Goal: Information Seeking & Learning: Check status

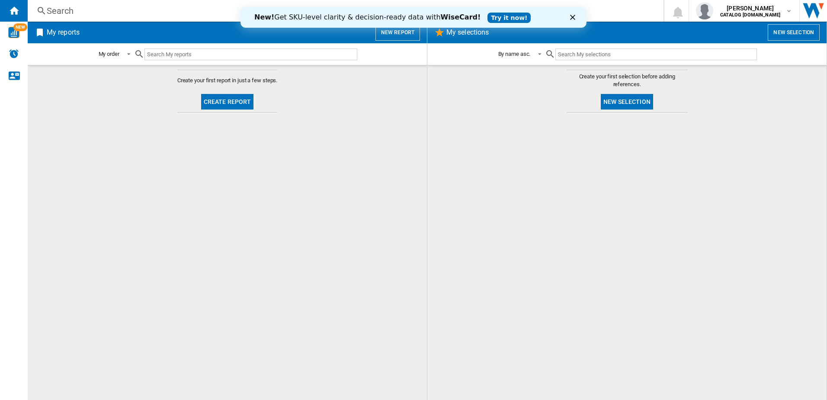
click at [155, 18] on div "Search Search 0 [PERSON_NAME] CATALOG [DOMAIN_NAME] CATALOG [DOMAIN_NAME] My se…" at bounding box center [428, 11] width 800 height 22
click at [145, 11] on div "Search" at bounding box center [344, 11] width 594 height 12
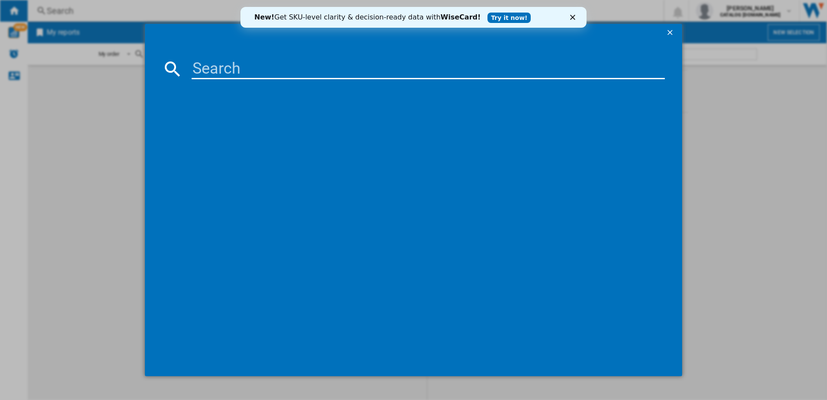
click at [219, 67] on input at bounding box center [429, 68] width 474 height 21
paste input "FSS64907Z"
type input "FSS64907Z"
click at [270, 125] on div "AEG FSS64907Z WHITE" at bounding box center [419, 125] width 465 height 9
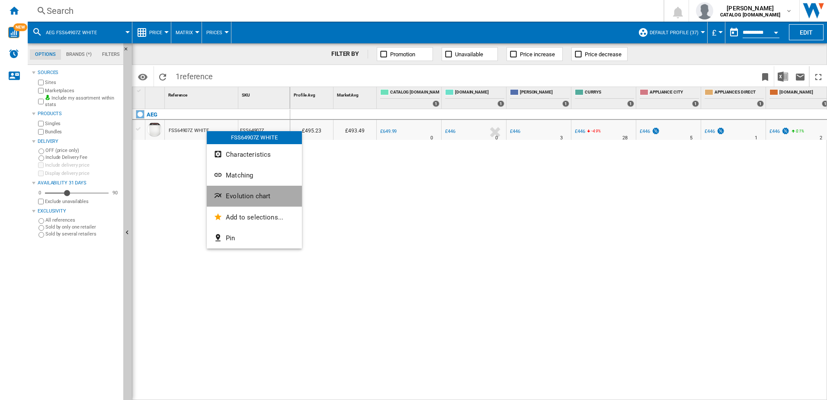
click at [234, 197] on span "Evolution chart" at bounding box center [248, 196] width 45 height 8
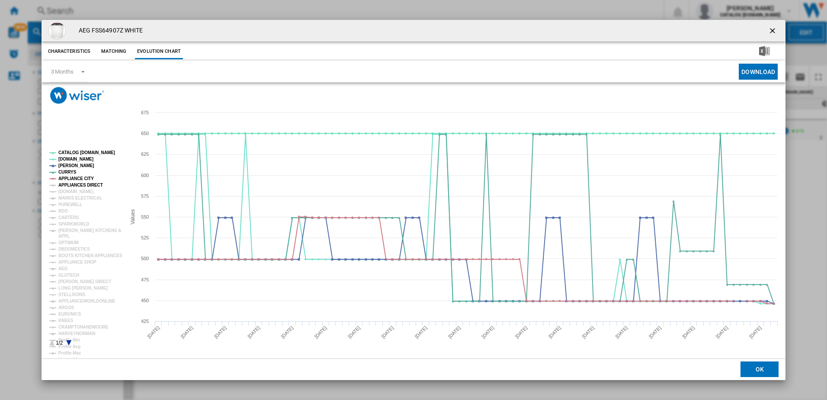
click at [64, 185] on tspan "APPLIANCES DIRECT" at bounding box center [80, 185] width 45 height 5
click at [65, 190] on tspan "[DOMAIN_NAME]" at bounding box center [75, 191] width 35 height 5
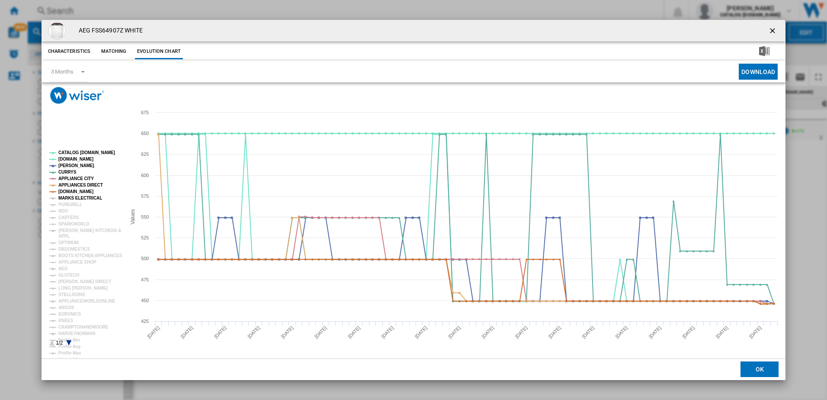
click at [64, 197] on tspan "MARKS ELECTRICAL" at bounding box center [80, 198] width 44 height 5
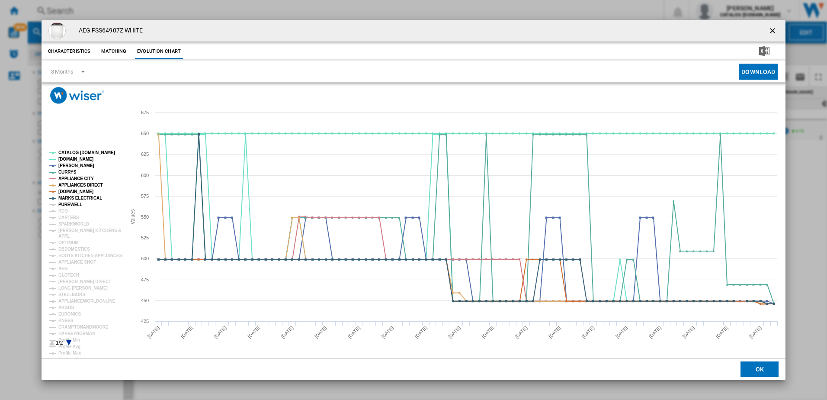
click at [64, 202] on tspan "PUREWELL" at bounding box center [70, 204] width 24 height 5
click at [60, 212] on tspan "RDO" at bounding box center [63, 211] width 10 height 5
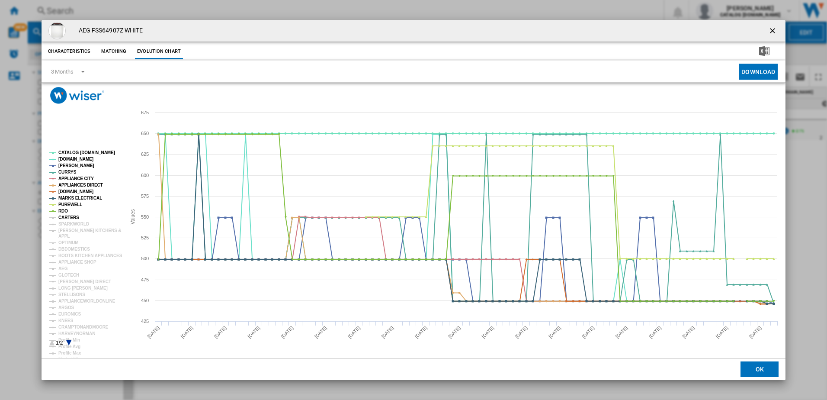
click at [60, 217] on tspan "CARTERS" at bounding box center [68, 217] width 21 height 5
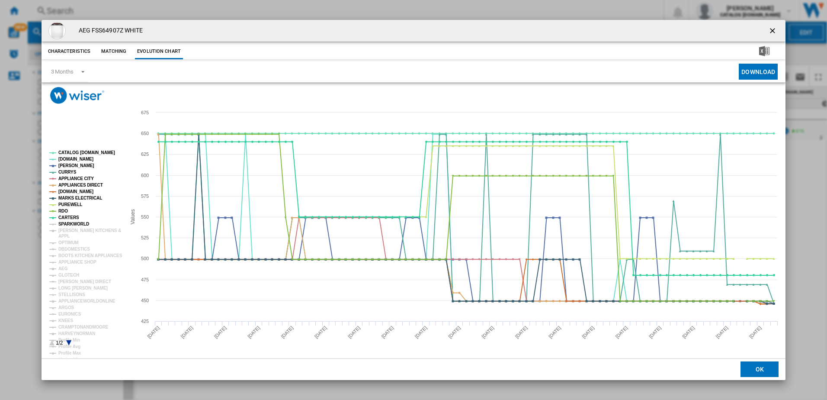
click at [64, 226] on tspan "SPARKWORLD" at bounding box center [73, 224] width 31 height 5
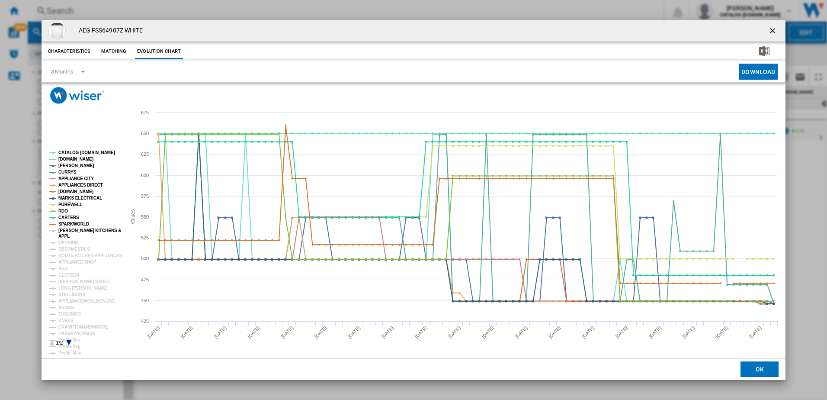
click at [64, 230] on tspan "[PERSON_NAME] KITCHENS &" at bounding box center [89, 230] width 63 height 5
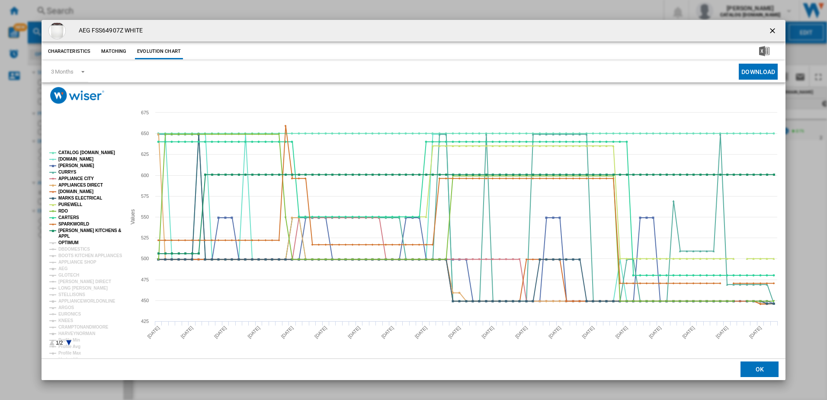
click at [67, 241] on tspan "OPTIMUM" at bounding box center [68, 242] width 20 height 5
click at [67, 247] on tspan "DBDOMESTICS" at bounding box center [74, 249] width 32 height 5
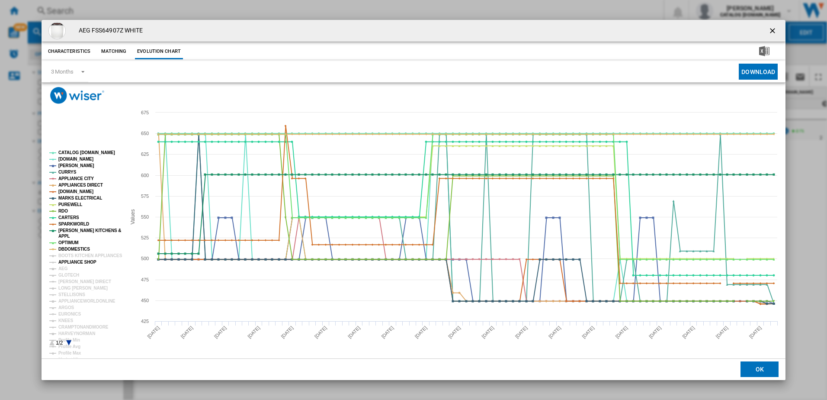
click at [69, 260] on tspan "APPLIANCE SHOP" at bounding box center [77, 262] width 38 height 5
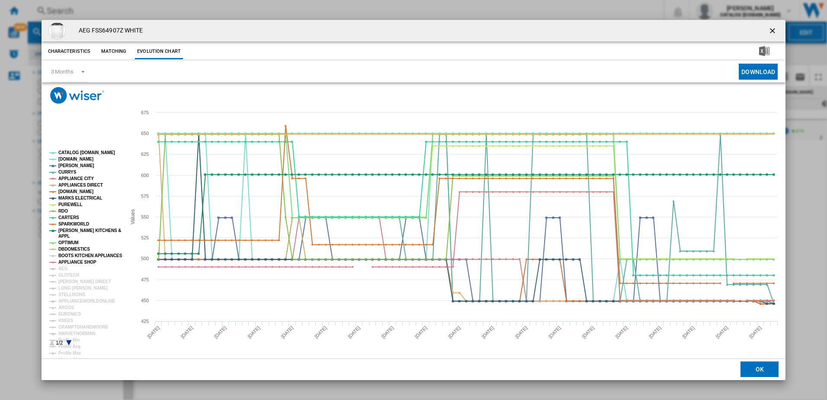
click at [64, 254] on tspan "BOOTS KITCHEN APPLIANCES" at bounding box center [90, 255] width 64 height 5
drag, startPoint x: 68, startPoint y: 266, endPoint x: 67, endPoint y: 270, distance: 4.4
click at [68, 267] on rect "Product popup" at bounding box center [84, 248] width 77 height 202
click at [62, 267] on tspan "AEG" at bounding box center [63, 268] width 10 height 5
click at [62, 271] on tspan "AEG" at bounding box center [63, 268] width 10 height 5
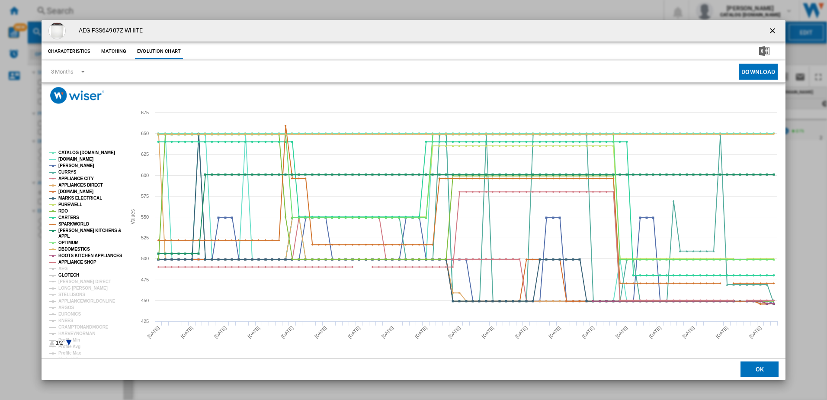
click at [64, 277] on tspan "GLOTECH" at bounding box center [68, 275] width 21 height 5
click at [63, 270] on tspan "AEG" at bounding box center [63, 268] width 10 height 5
click at [66, 281] on tspan "[PERSON_NAME] DIRECT" at bounding box center [84, 281] width 53 height 5
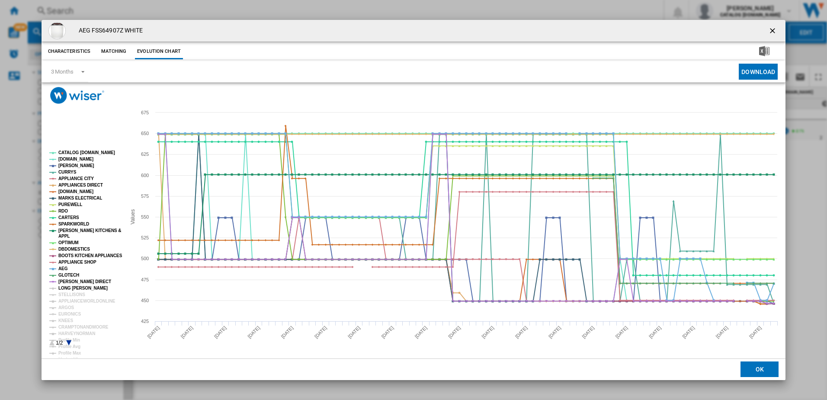
click at [67, 286] on tspan "LONG [PERSON_NAME]" at bounding box center [82, 288] width 49 height 5
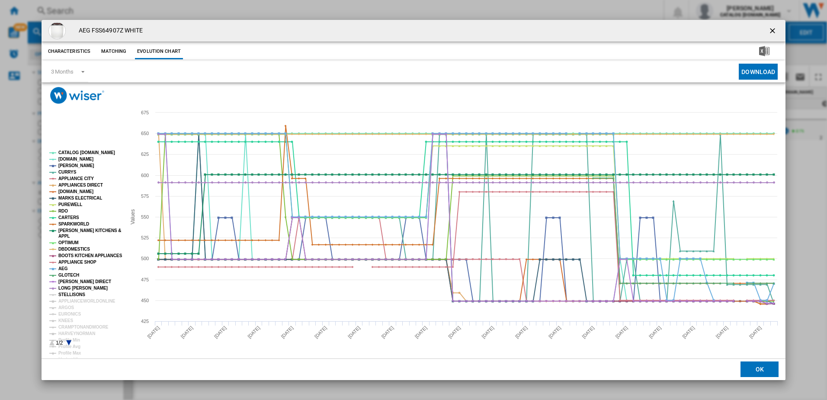
click at [66, 294] on tspan "STELLISONS" at bounding box center [71, 294] width 27 height 5
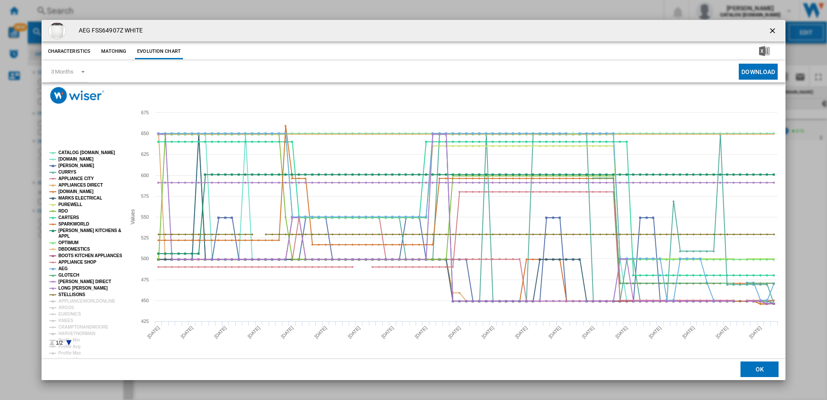
click at [66, 299] on tspan "APPLIANCEWORLDONLINE" at bounding box center [86, 301] width 57 height 5
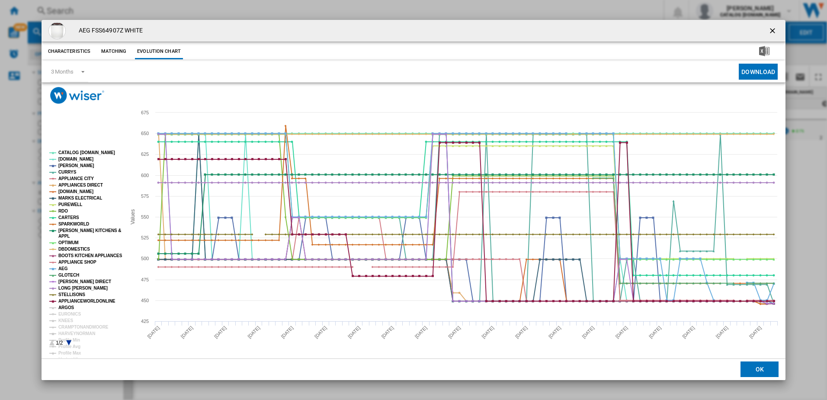
drag, startPoint x: 67, startPoint y: 305, endPoint x: 67, endPoint y: 312, distance: 6.9
click at [67, 306] on tspan "ARGOS" at bounding box center [66, 307] width 16 height 5
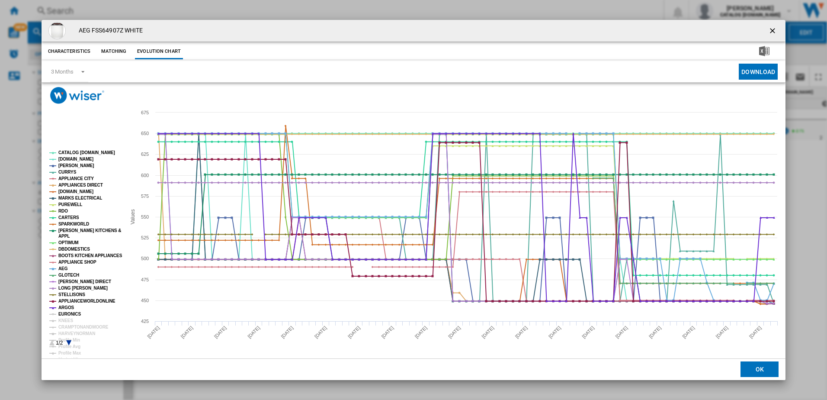
click at [67, 313] on tspan "EURONICS" at bounding box center [69, 314] width 22 height 5
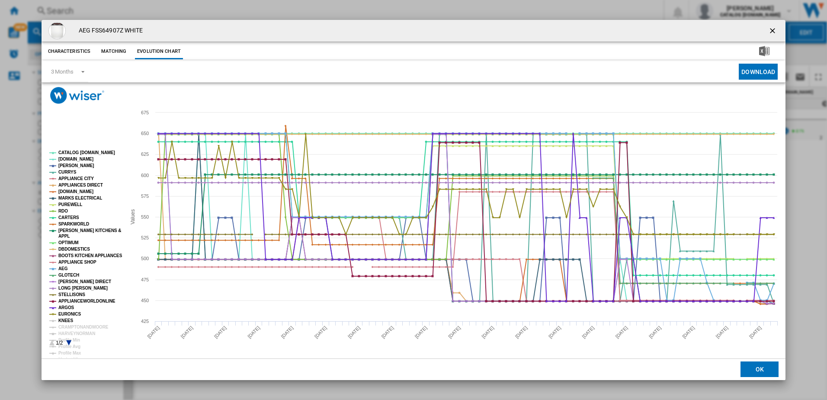
click at [67, 322] on tspan "KNEES" at bounding box center [65, 320] width 15 height 5
click at [105, 54] on button "Matching" at bounding box center [114, 52] width 38 height 16
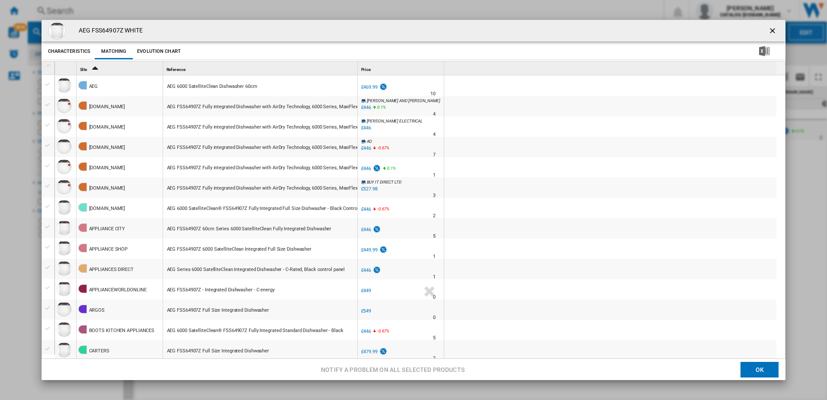
click at [381, 67] on div "Price 1" at bounding box center [402, 67] width 84 height 13
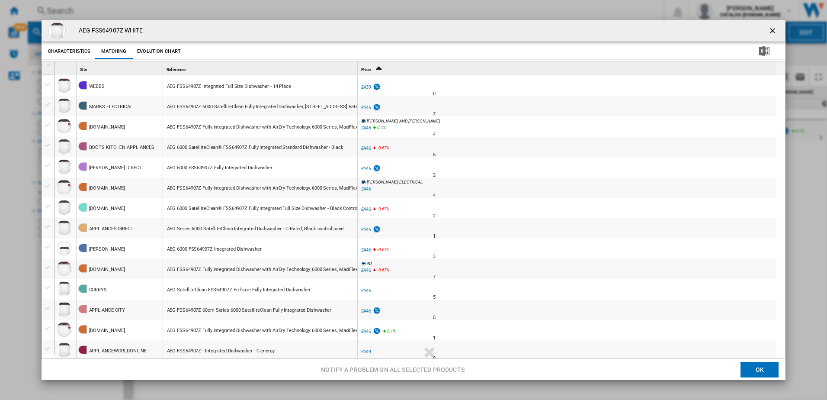
click at [367, 106] on div "£446" at bounding box center [366, 108] width 10 height 6
click at [363, 85] on div "£439" at bounding box center [366, 87] width 10 height 6
click at [62, 50] on button "Characteristics" at bounding box center [69, 52] width 47 height 16
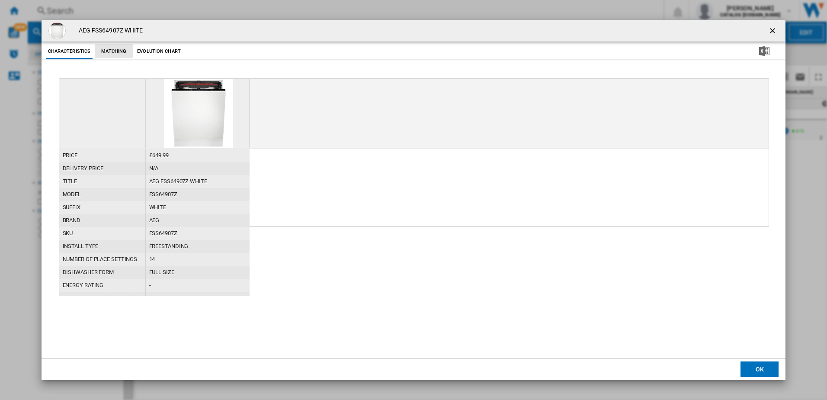
click at [116, 48] on button "Matching" at bounding box center [114, 52] width 38 height 16
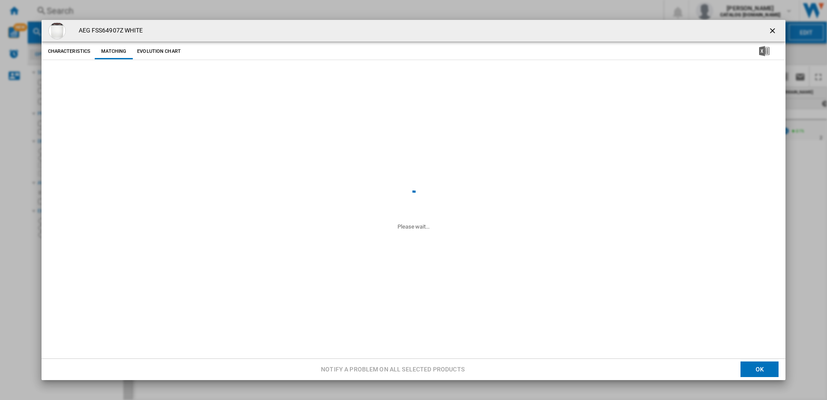
click at [153, 51] on button "Evolution chart" at bounding box center [159, 52] width 48 height 16
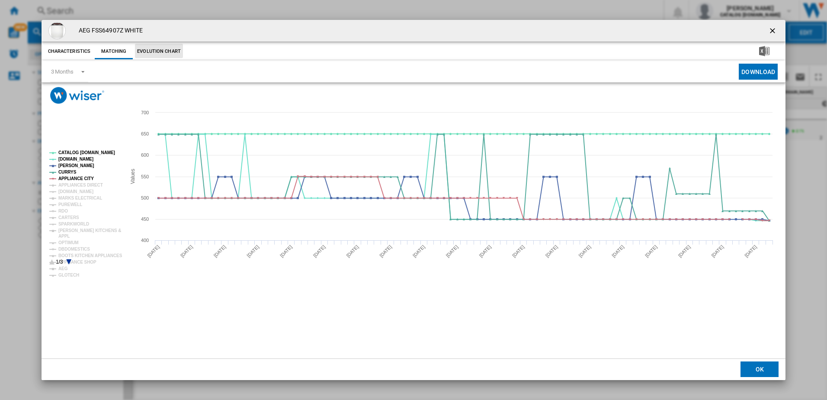
click at [119, 50] on button "Matching" at bounding box center [114, 52] width 38 height 16
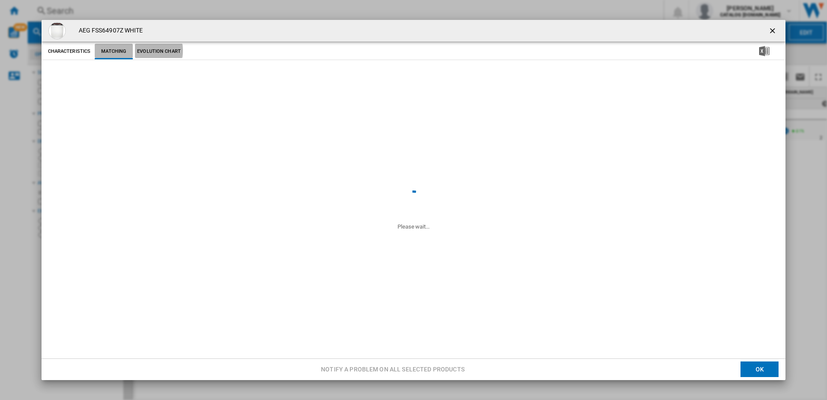
click at [73, 50] on button "Characteristics" at bounding box center [69, 52] width 47 height 16
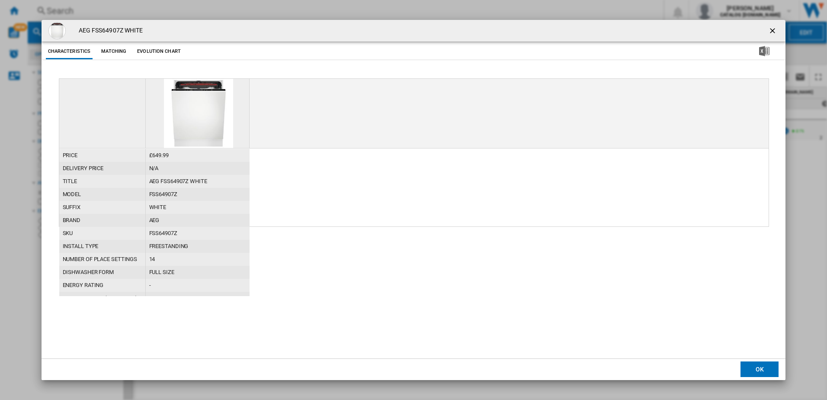
click at [777, 32] on ng-md-icon "getI18NText('BUTTONS.CLOSE_DIALOG')" at bounding box center [773, 31] width 10 height 10
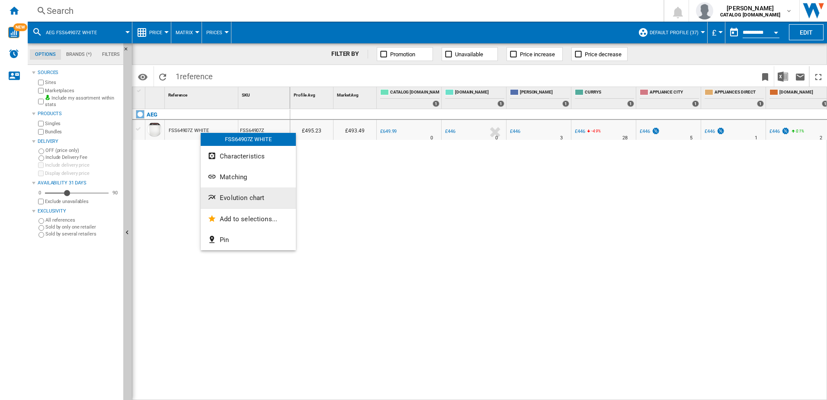
click at [239, 203] on button "Evolution chart" at bounding box center [248, 197] width 95 height 21
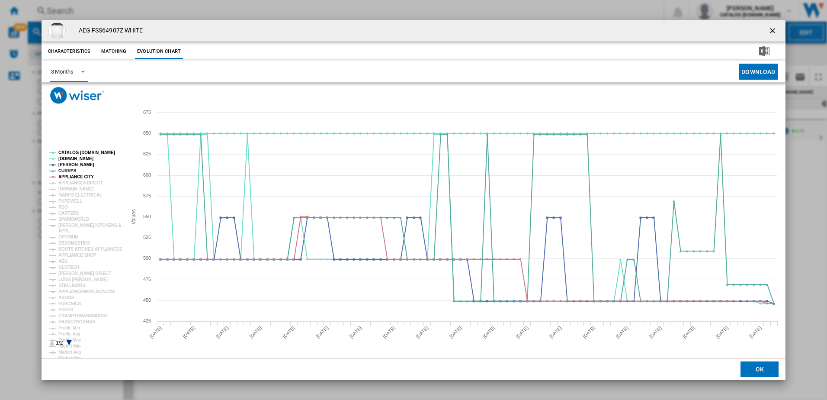
click at [74, 69] on div "3 Months" at bounding box center [62, 71] width 22 height 6
click at [72, 73] on div "3 Months" at bounding box center [62, 72] width 22 height 8
click at [67, 329] on tspan "Profile Min" at bounding box center [69, 327] width 22 height 5
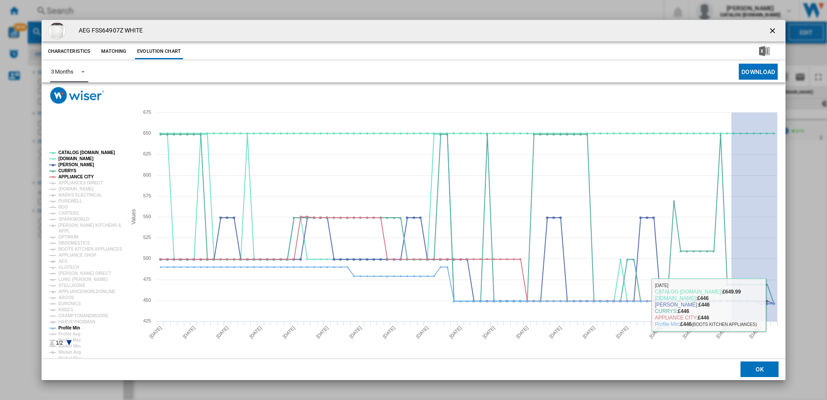
drag, startPoint x: 732, startPoint y: 305, endPoint x: 784, endPoint y: 305, distance: 51.9
click at [784, 305] on icon "Created with Highcharts 5.0.14 Values 450 500 550 600 650 425 475 525 575 625 6…" at bounding box center [414, 231] width 745 height 254
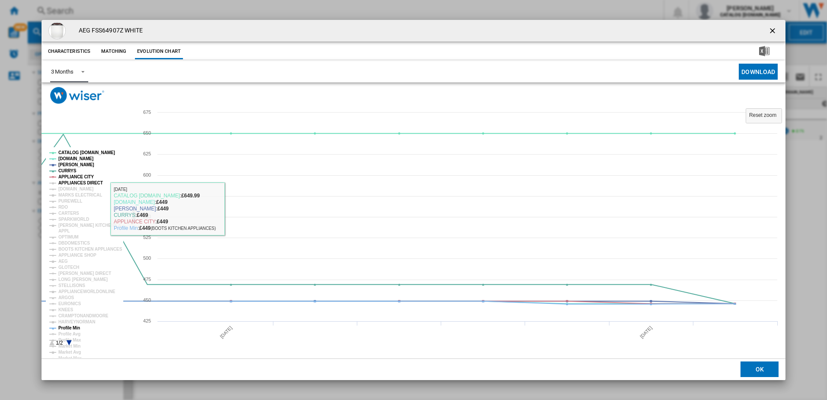
click at [77, 185] on tspan "APPLIANCES DIRECT" at bounding box center [80, 182] width 45 height 5
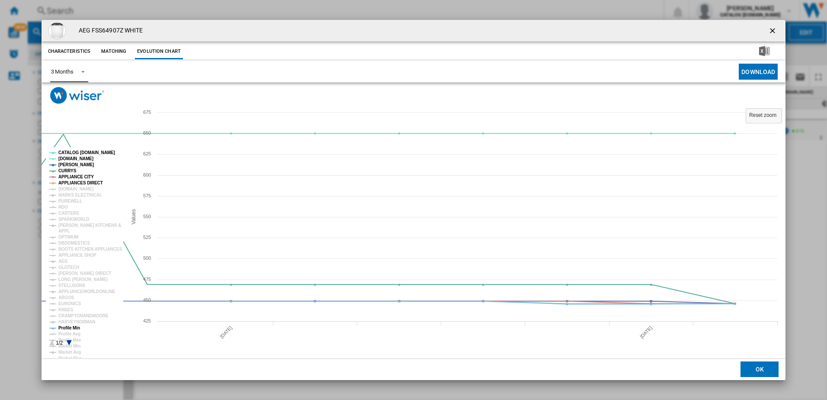
click at [77, 190] on tspan "[DOMAIN_NAME]" at bounding box center [75, 188] width 35 height 5
click at [76, 195] on tspan "MARKS ELECTRICAL" at bounding box center [80, 195] width 44 height 5
click at [71, 202] on tspan "PUREWELL" at bounding box center [70, 201] width 24 height 5
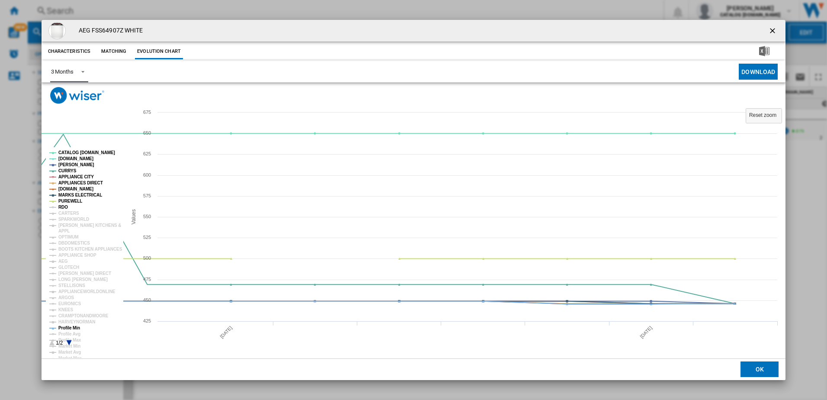
click at [67, 208] on tspan "RDO" at bounding box center [63, 207] width 10 height 5
click at [66, 212] on tspan "CARTERS" at bounding box center [68, 213] width 21 height 5
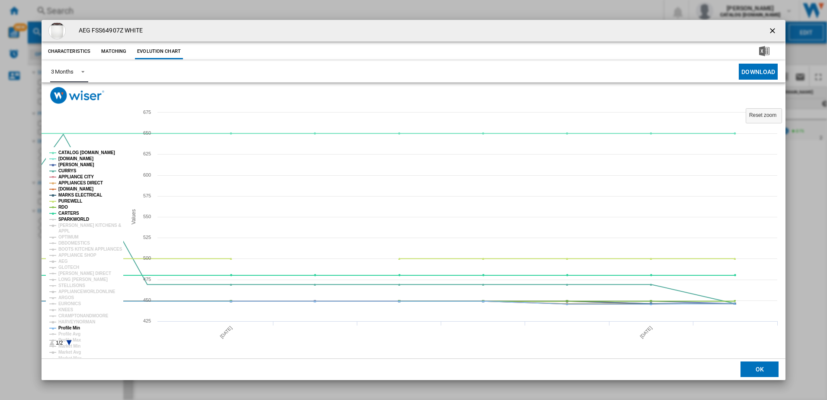
click at [65, 218] on tspan "SPARKWORLD" at bounding box center [73, 219] width 31 height 5
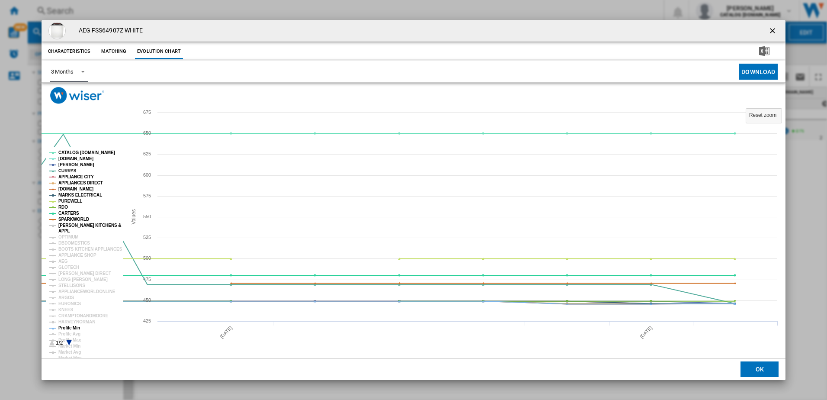
click at [65, 224] on tspan "[PERSON_NAME] KITCHENS &" at bounding box center [89, 225] width 63 height 5
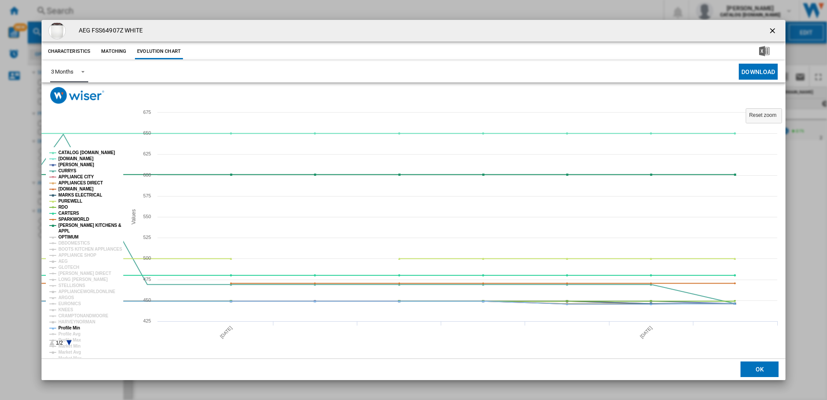
click at [63, 236] on tspan "OPTIMUM" at bounding box center [68, 237] width 20 height 5
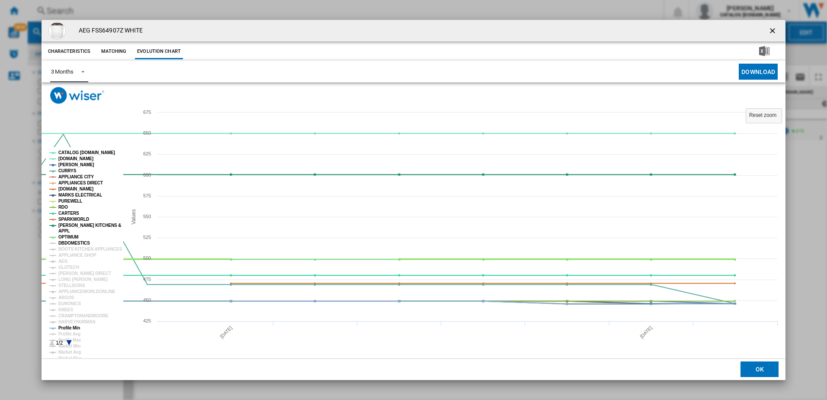
click at [70, 242] on tspan "DBDOMESTICS" at bounding box center [74, 243] width 32 height 5
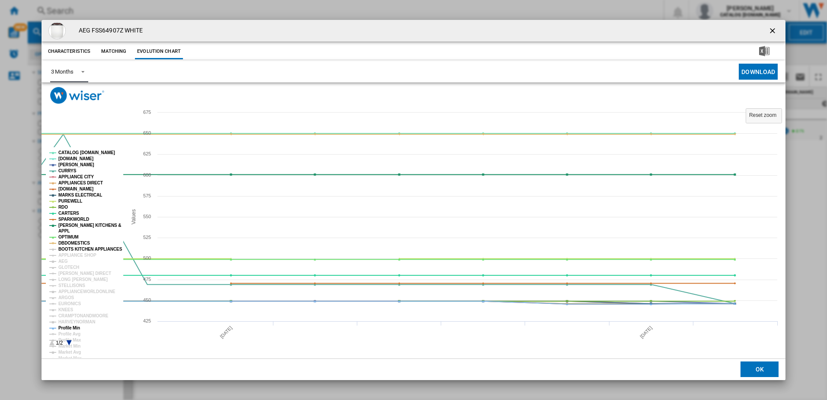
click at [64, 247] on tspan "BOOTS KITCHEN APPLIANCES" at bounding box center [90, 249] width 64 height 5
click at [67, 253] on tspan "APPLIANCE SHOP" at bounding box center [77, 255] width 38 height 5
click at [67, 257] on tspan "APPLIANCE SHOP" at bounding box center [77, 255] width 38 height 5
click at [64, 262] on tspan "AEG" at bounding box center [63, 261] width 10 height 5
click at [68, 254] on tspan "APPLIANCE SHOP" at bounding box center [77, 255] width 38 height 5
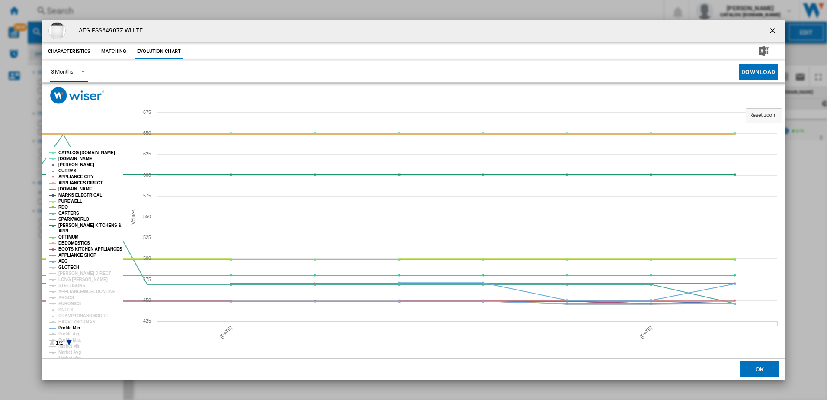
click at [67, 266] on tspan "GLOTECH" at bounding box center [68, 267] width 21 height 5
click at [69, 272] on tspan "[PERSON_NAME] DIRECT" at bounding box center [84, 273] width 53 height 5
click at [69, 277] on tspan "LONG [PERSON_NAME]" at bounding box center [82, 279] width 49 height 5
click at [67, 283] on tspan "STELLISONS" at bounding box center [71, 285] width 27 height 5
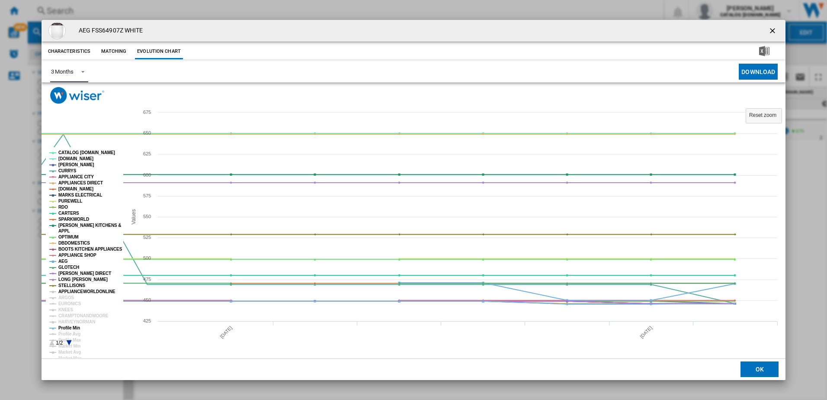
click at [69, 290] on tspan "APPLIANCEWORLDONLINE" at bounding box center [86, 291] width 57 height 5
click at [67, 298] on tspan "ARGOS" at bounding box center [66, 297] width 16 height 5
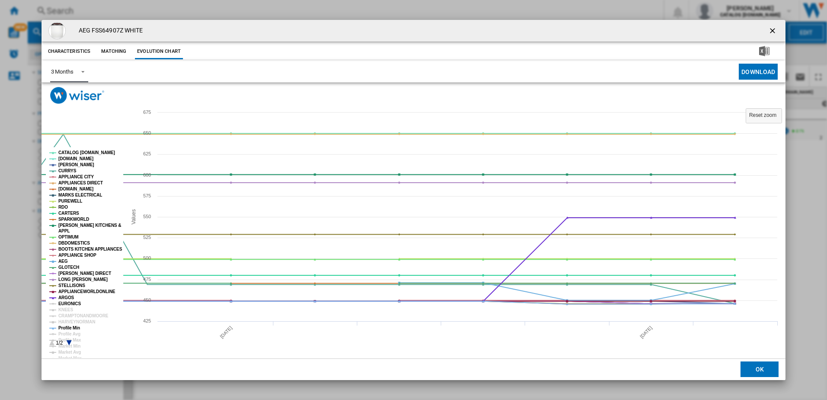
click at [71, 306] on tspan "EURONICS" at bounding box center [69, 303] width 22 height 5
click at [65, 309] on tspan "KNEES" at bounding box center [65, 309] width 15 height 5
click at [63, 317] on tspan "CRAMPTONANDMOORE" at bounding box center [83, 315] width 50 height 5
click at [63, 322] on tspan "HARVEYNORMAN" at bounding box center [76, 321] width 37 height 5
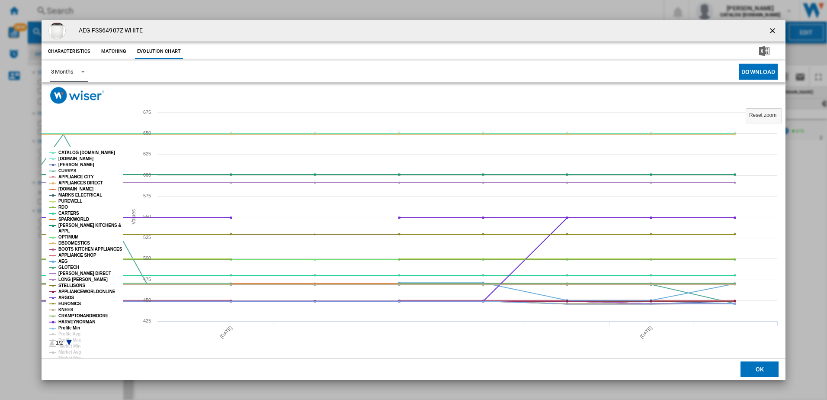
click at [77, 148] on rect "Product popup" at bounding box center [84, 248] width 77 height 202
click at [82, 150] on rect "Product popup" at bounding box center [84, 248] width 77 height 202
click at [83, 151] on tspan "CATALOG [DOMAIN_NAME]" at bounding box center [86, 152] width 57 height 5
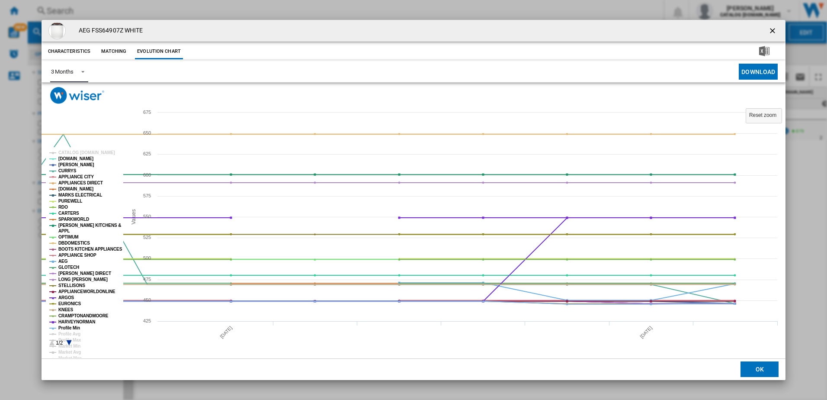
click at [69, 163] on tspan "[PERSON_NAME]" at bounding box center [76, 164] width 36 height 5
click at [68, 169] on tspan "CURRYS" at bounding box center [67, 170] width 18 height 5
click at [61, 165] on tspan "[PERSON_NAME]" at bounding box center [76, 164] width 36 height 5
click at [64, 168] on tspan "CURRYS" at bounding box center [67, 170] width 18 height 5
click at [80, 177] on tspan "APPLIANCE CITY" at bounding box center [75, 176] width 35 height 5
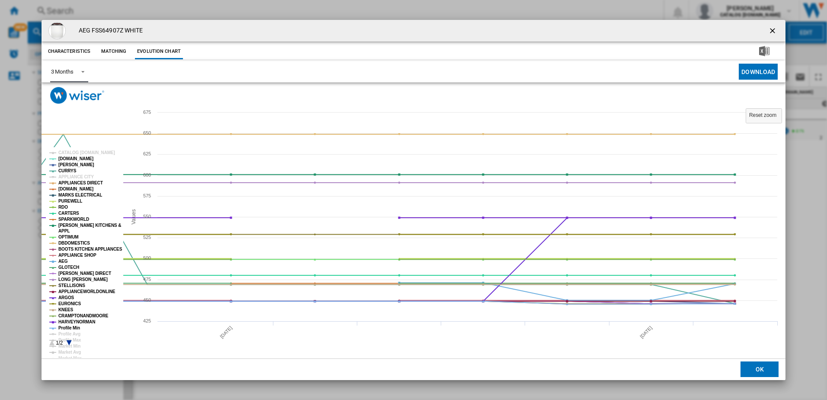
click at [71, 201] on tspan "PUREWELL" at bounding box center [70, 201] width 24 height 5
click at [70, 205] on rect "Product popup" at bounding box center [84, 248] width 77 height 202
click at [60, 207] on tspan "RDO" at bounding box center [63, 207] width 10 height 5
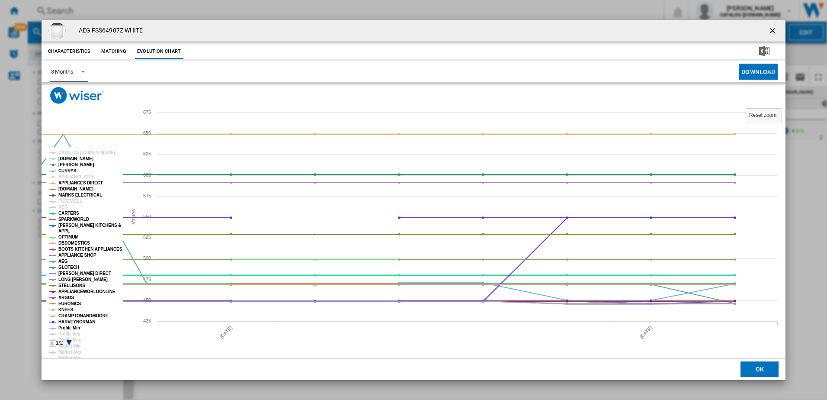
click at [67, 212] on tspan "CARTERS" at bounding box center [68, 213] width 21 height 5
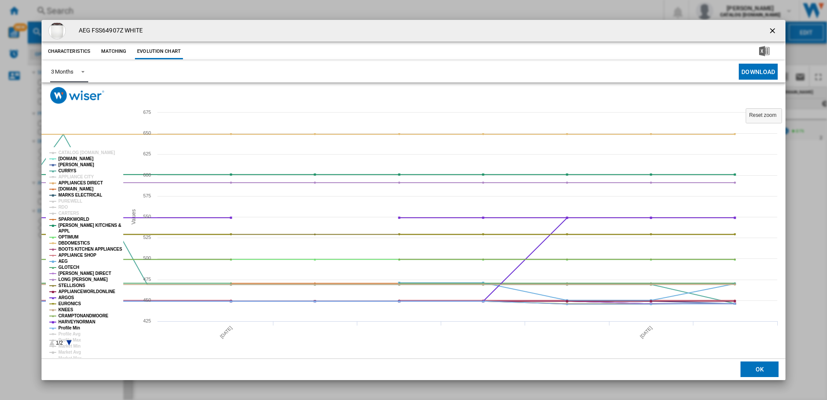
click at [69, 217] on tspan "SPARKWORLD" at bounding box center [73, 219] width 31 height 5
click at [77, 228] on tspan "[PERSON_NAME] KITCHENS &" at bounding box center [89, 225] width 63 height 5
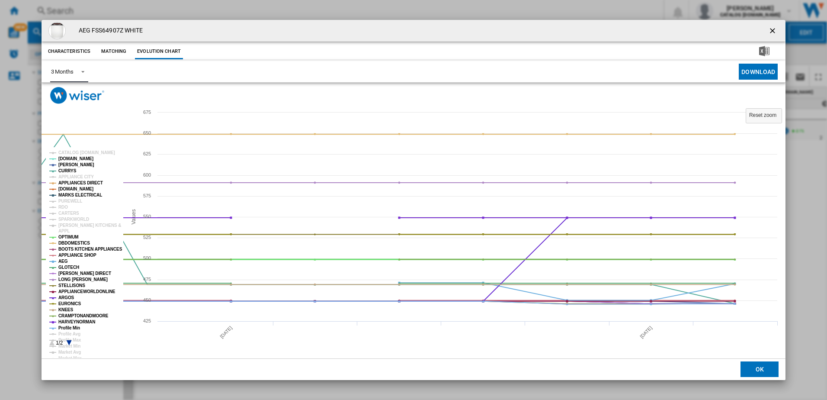
drag, startPoint x: 74, startPoint y: 234, endPoint x: 74, endPoint y: 244, distance: 9.5
click at [74, 235] on tspan "OPTIMUM" at bounding box center [68, 237] width 20 height 5
click at [74, 244] on tspan "DBDOMESTICS" at bounding box center [74, 243] width 32 height 5
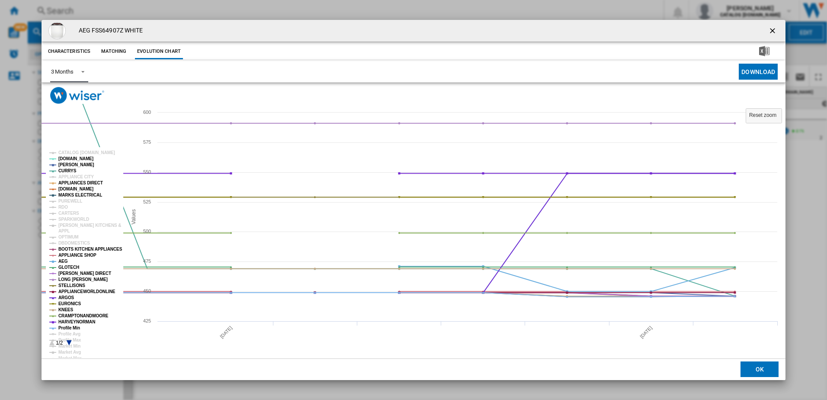
click at [76, 249] on tspan "BOOTS KITCHEN APPLIANCES" at bounding box center [90, 249] width 64 height 5
click at [75, 257] on tspan "APPLIANCE SHOP" at bounding box center [77, 255] width 38 height 5
drag, startPoint x: 67, startPoint y: 261, endPoint x: 64, endPoint y: 267, distance: 6.4
click at [67, 264] on g "CATALOG [DOMAIN_NAME] [DOMAIN_NAME] [PERSON_NAME] APPLIANCE CITY APPLIANCES DIR…" at bounding box center [84, 253] width 77 height 213
click at [61, 260] on tspan "AEG" at bounding box center [63, 261] width 10 height 5
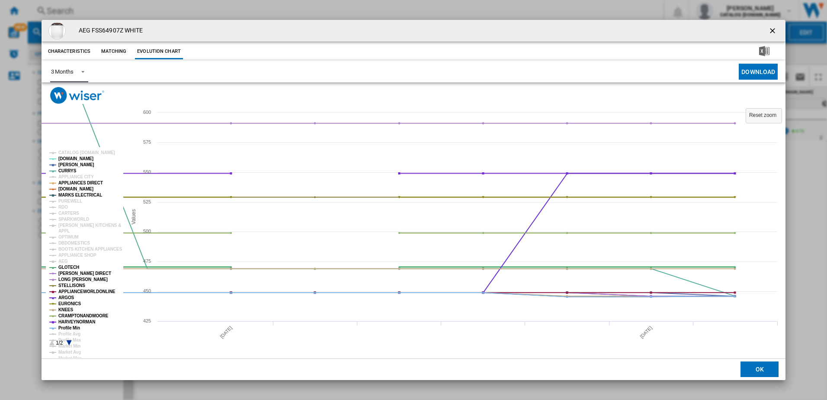
click at [64, 265] on tspan "GLOTECH" at bounding box center [68, 267] width 21 height 5
click at [60, 260] on tspan "AEG" at bounding box center [63, 261] width 10 height 5
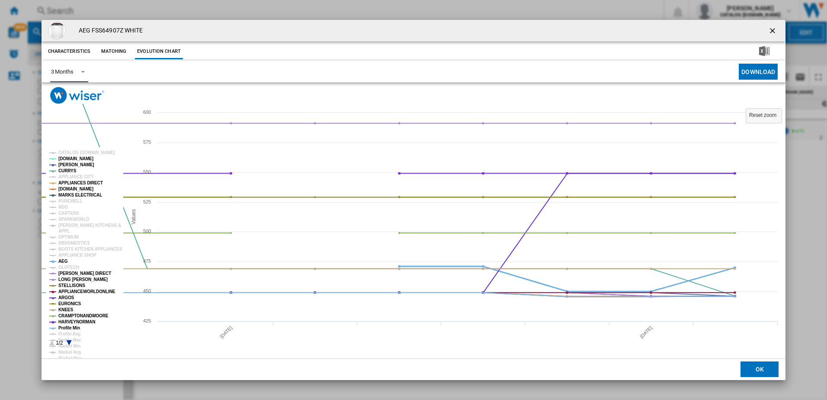
click at [68, 267] on tspan "GLOTECH" at bounding box center [68, 267] width 21 height 5
click at [71, 273] on tspan "[PERSON_NAME] DIRECT" at bounding box center [84, 273] width 53 height 5
click at [66, 268] on tspan "GLOTECH" at bounding box center [68, 267] width 21 height 5
click at [72, 279] on tspan "LONG [PERSON_NAME]" at bounding box center [82, 279] width 49 height 5
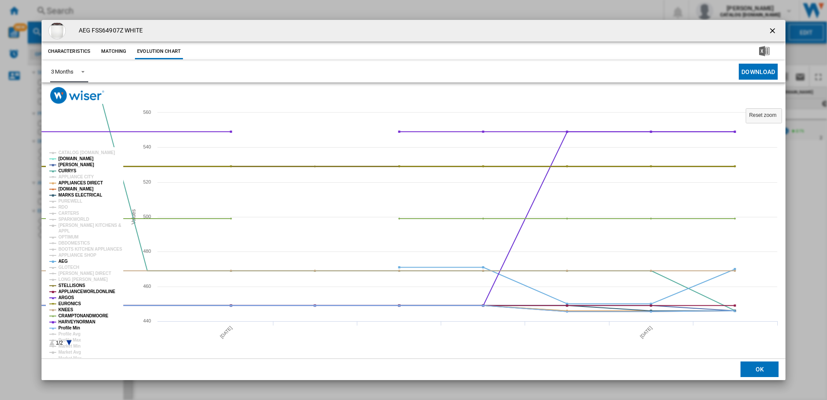
click at [68, 283] on tspan "STELLISONS" at bounding box center [71, 285] width 27 height 5
click at [70, 289] on tspan "APPLIANCEWORLDONLINE" at bounding box center [86, 291] width 57 height 5
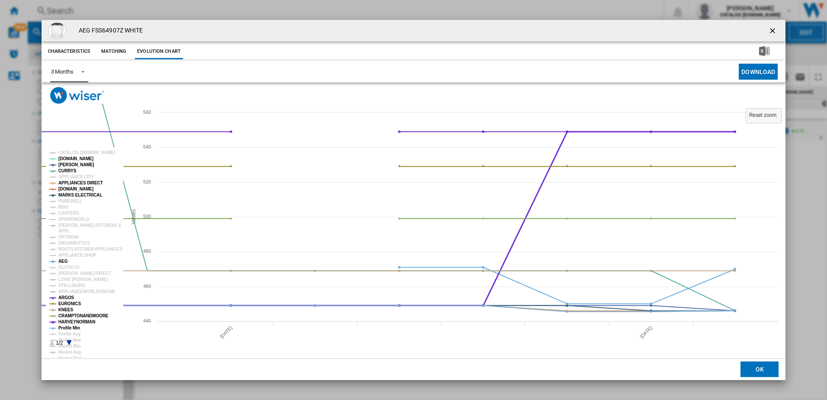
click at [70, 299] on tspan "ARGOS" at bounding box center [66, 297] width 16 height 5
click at [65, 305] on tspan "EURONICS" at bounding box center [69, 303] width 22 height 5
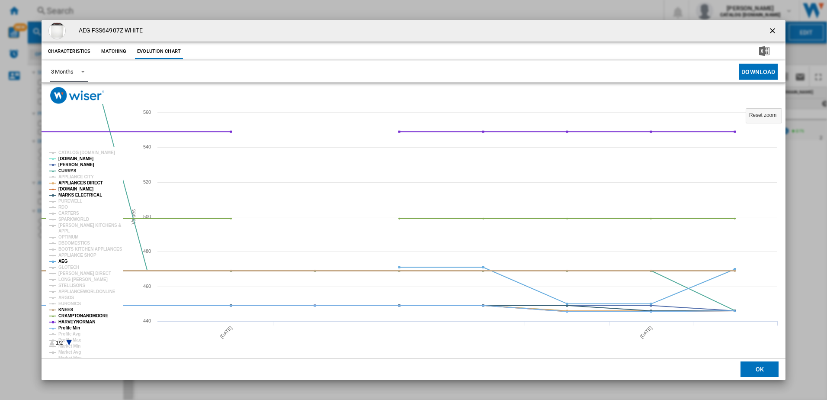
drag, startPoint x: 64, startPoint y: 309, endPoint x: 65, endPoint y: 314, distance: 5.2
click at [64, 310] on tspan "KNEES" at bounding box center [65, 309] width 15 height 5
click at [65, 315] on tspan "CRAMPTONANDMOORE" at bounding box center [83, 315] width 50 height 5
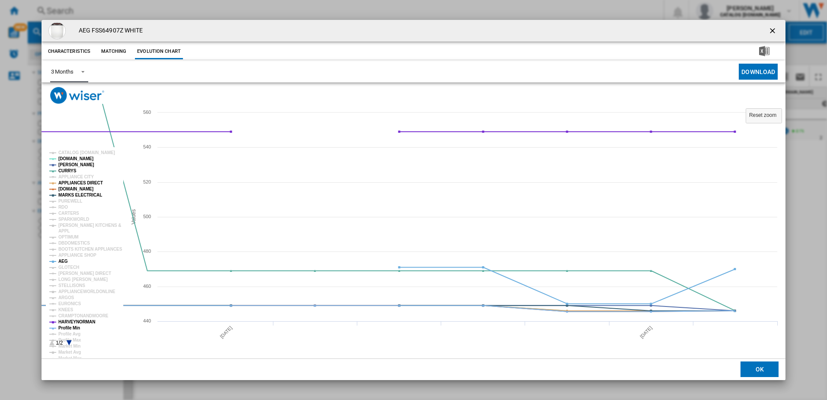
click at [66, 319] on tspan "HARVEYNORMAN" at bounding box center [76, 321] width 37 height 5
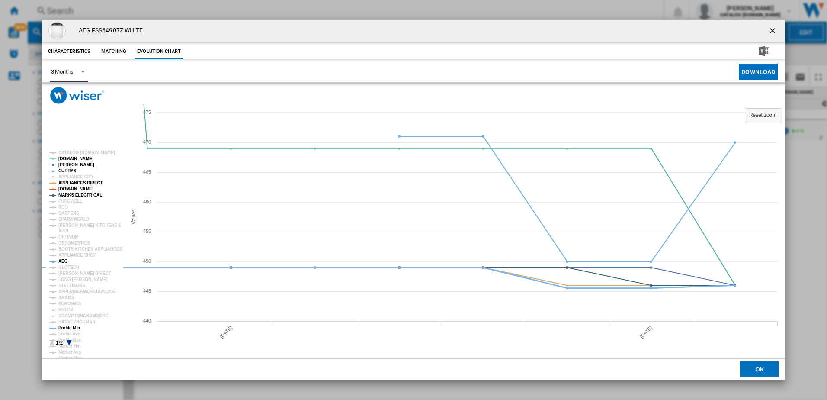
drag, startPoint x: 67, startPoint y: 326, endPoint x: 74, endPoint y: 325, distance: 6.1
click at [68, 327] on tspan "Profile Min" at bounding box center [69, 327] width 22 height 5
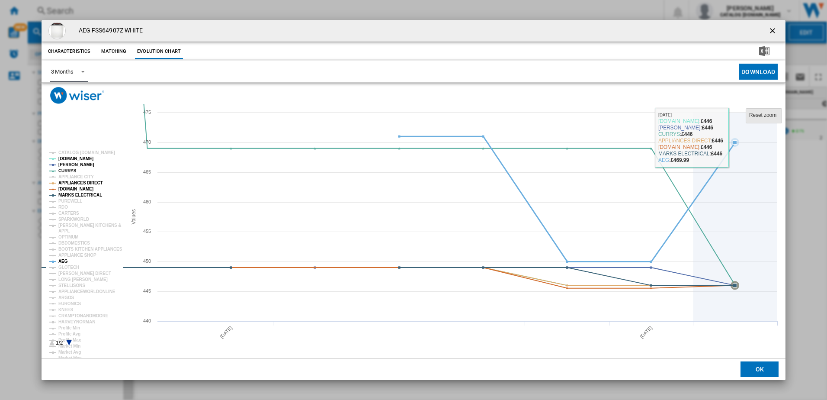
click at [774, 112] on tspan "Reset zoom" at bounding box center [762, 115] width 27 height 6
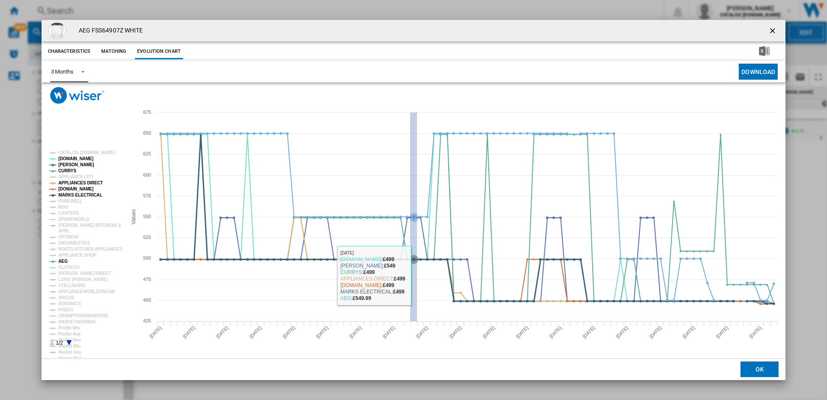
drag, startPoint x: 410, startPoint y: 278, endPoint x: 417, endPoint y: 275, distance: 7.6
click at [417, 275] on icon "Created with Highcharts 5.0.14 Values 450 475 425 500 525 550 575 600 625 650 6…" at bounding box center [414, 231] width 745 height 254
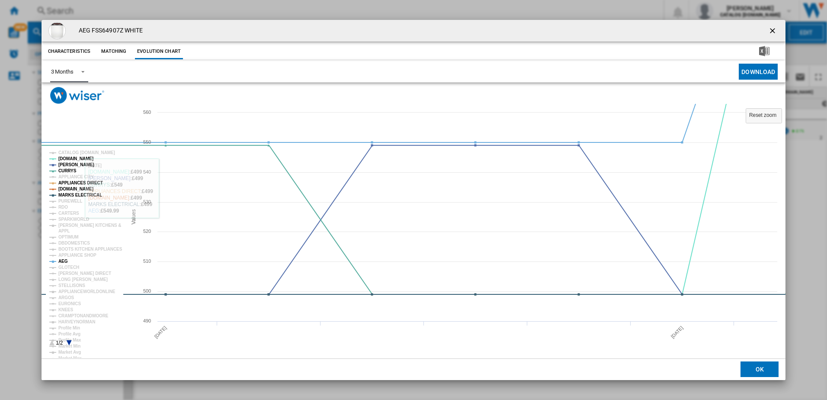
click at [100, 147] on rect "Product popup" at bounding box center [414, 231] width 745 height 254
click at [108, 155] on tspan "CATALOG [DOMAIN_NAME]" at bounding box center [86, 152] width 57 height 5
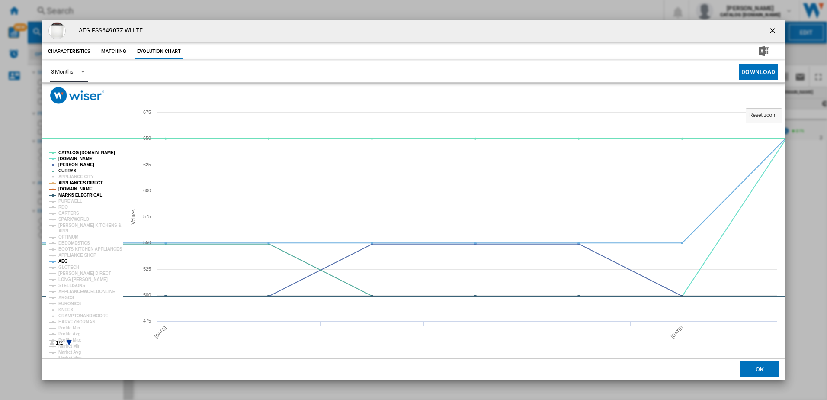
click at [107, 154] on tspan "CATALOG [DOMAIN_NAME]" at bounding box center [86, 152] width 57 height 5
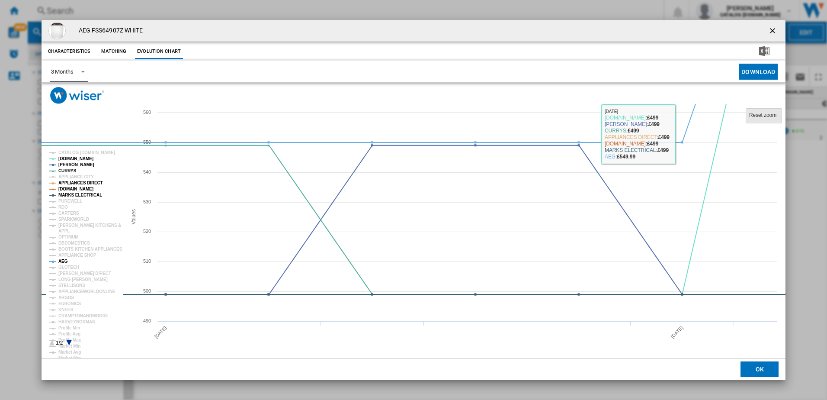
click at [768, 109] on rect "Product popup" at bounding box center [764, 116] width 36 height 15
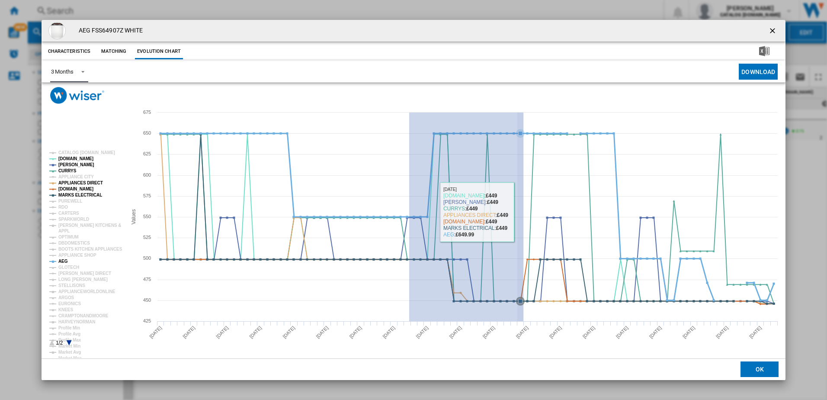
drag, startPoint x: 409, startPoint y: 211, endPoint x: 524, endPoint y: 212, distance: 114.2
click at [521, 212] on icon "Product popup" at bounding box center [521, 216] width 0 height 209
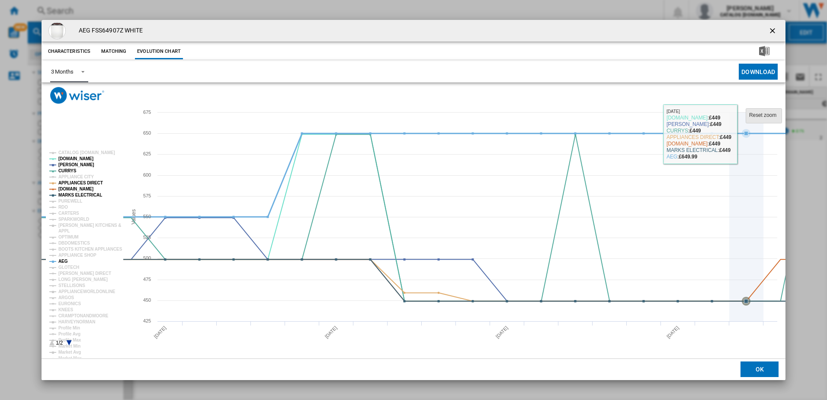
click at [768, 115] on tspan "Reset zoom" at bounding box center [762, 115] width 27 height 6
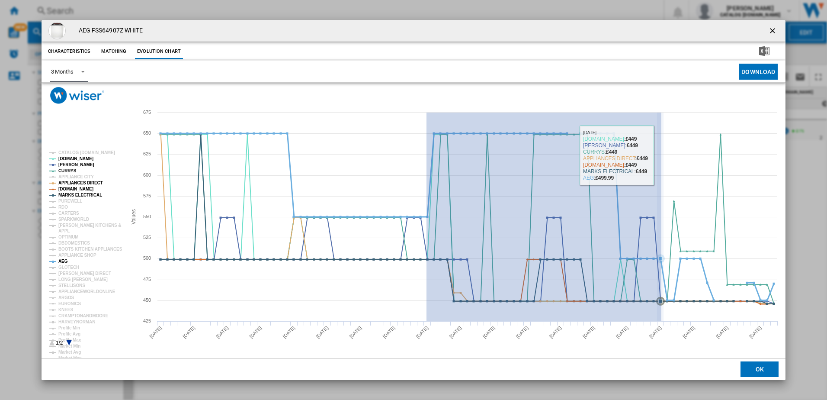
drag, startPoint x: 427, startPoint y: 132, endPoint x: 662, endPoint y: 155, distance: 236.0
click at [660, 155] on icon "Product popup" at bounding box center [660, 216] width 0 height 209
